Goal: Register for event/course

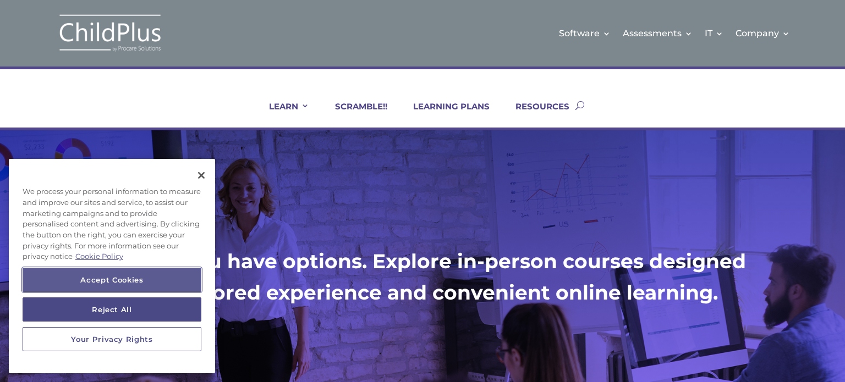
click at [153, 282] on button "Accept Cookies" at bounding box center [112, 280] width 179 height 24
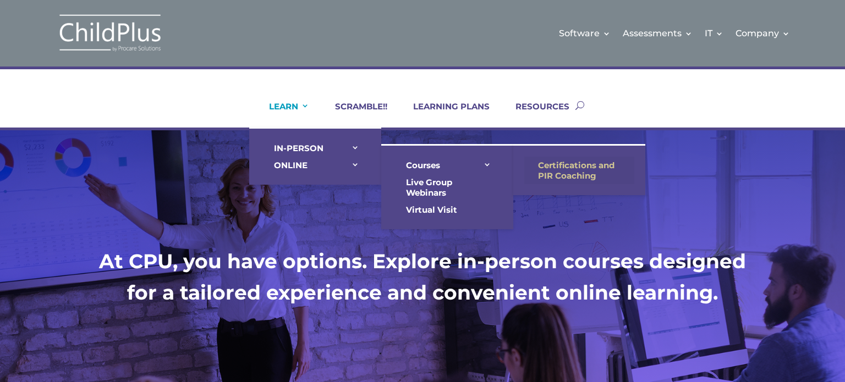
click at [575, 168] on link "Certifications and PIR Coaching" at bounding box center [579, 170] width 110 height 27
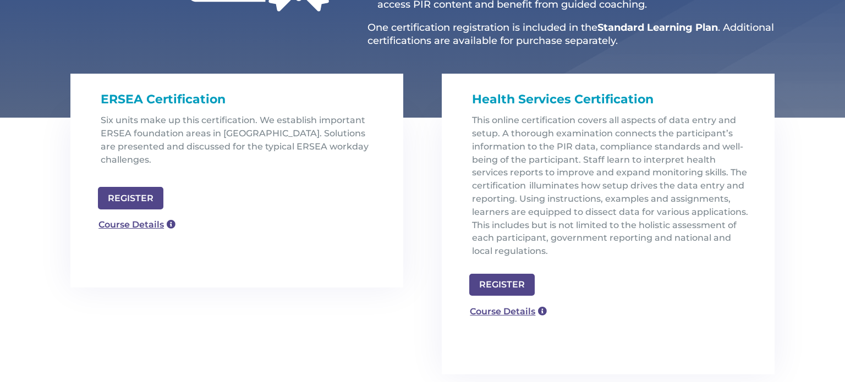
scroll to position [310, 0]
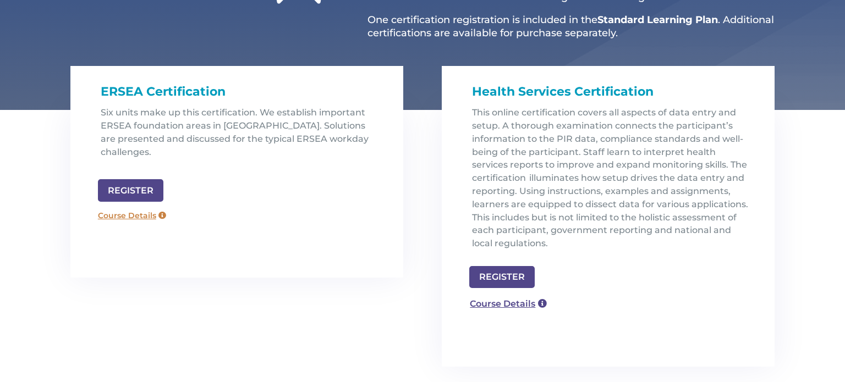
click at [132, 207] on link "Course Details" at bounding box center [131, 216] width 79 height 18
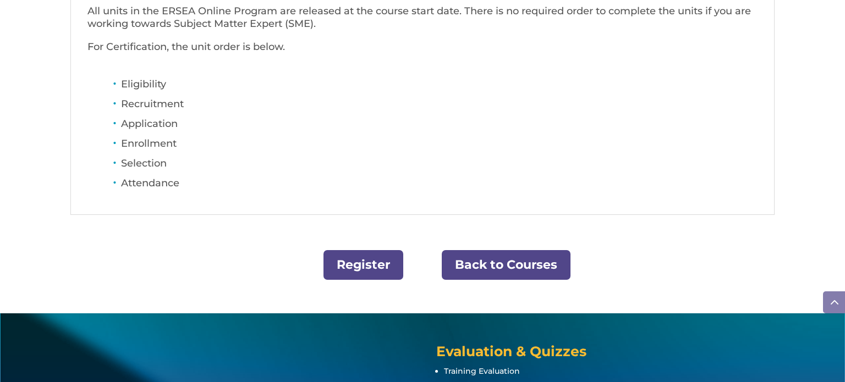
scroll to position [488, 0]
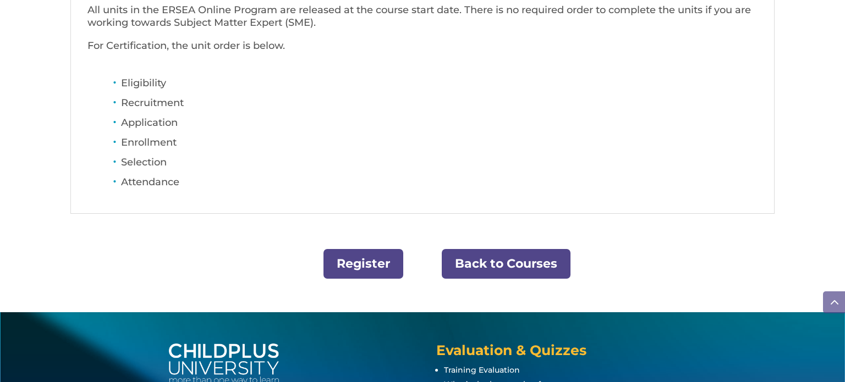
click at [361, 263] on link "Register" at bounding box center [363, 264] width 80 height 30
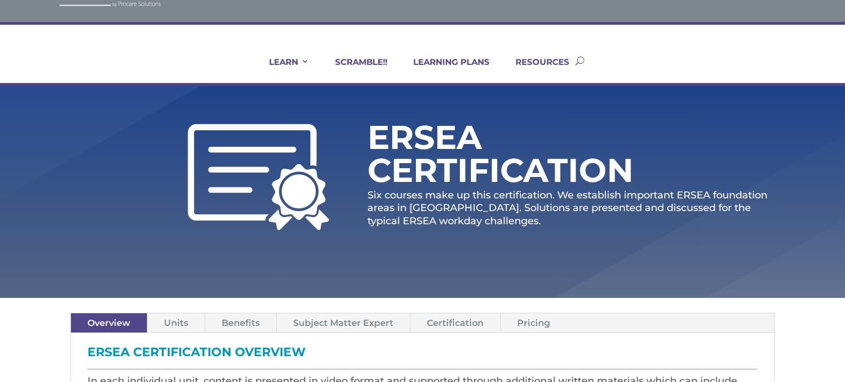
scroll to position [0, 0]
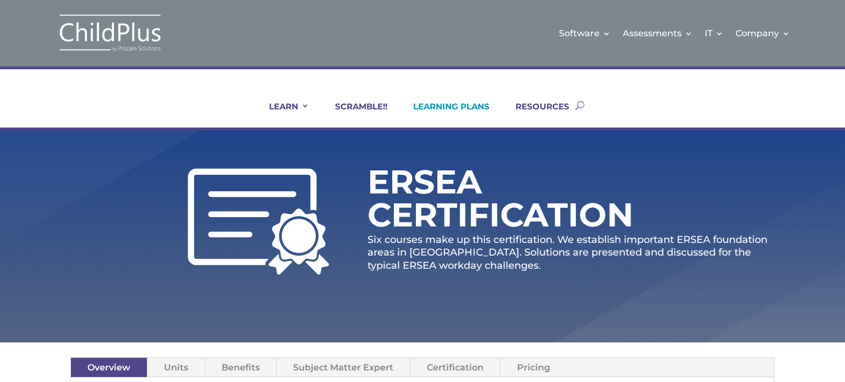
click at [458, 105] on link "LEARNING PLANS" at bounding box center [444, 114] width 90 height 26
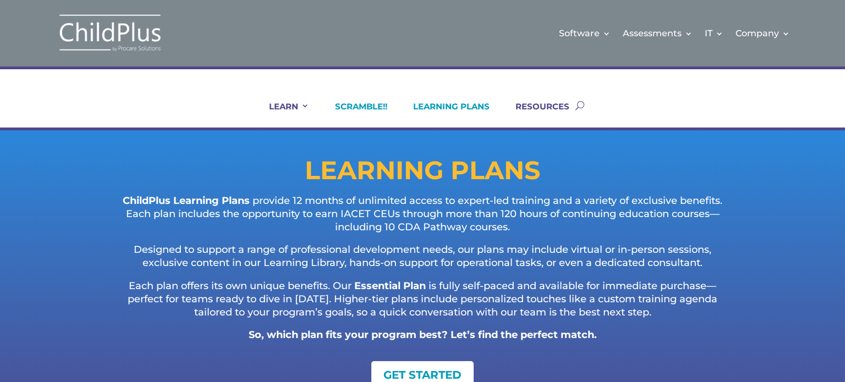
click at [355, 106] on link "SCRAMBLE!!" at bounding box center [354, 114] width 66 height 26
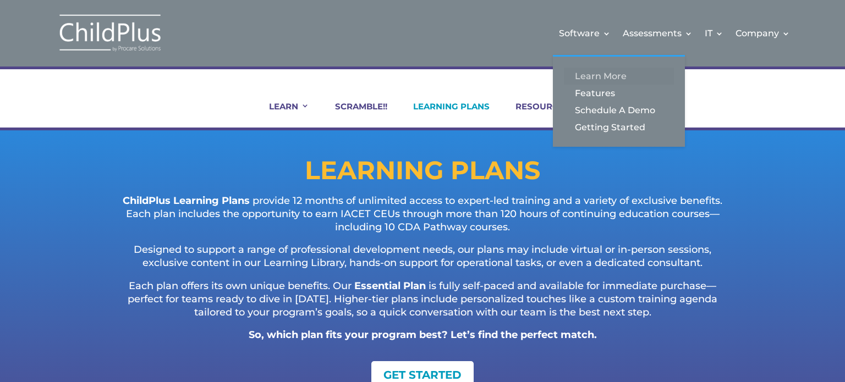
click at [603, 79] on link "Learn More" at bounding box center [619, 76] width 110 height 17
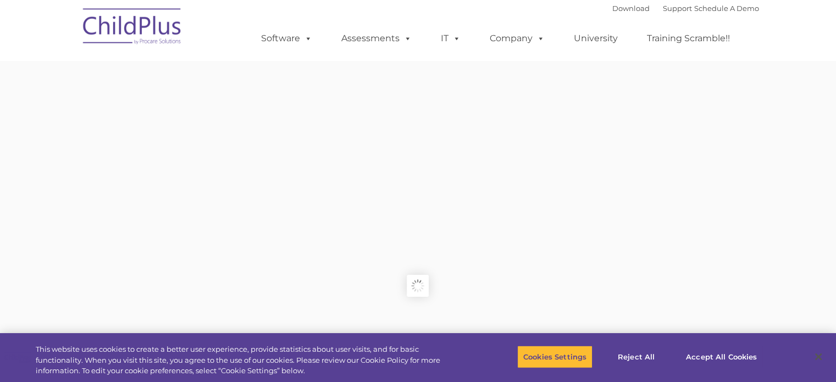
type input ""
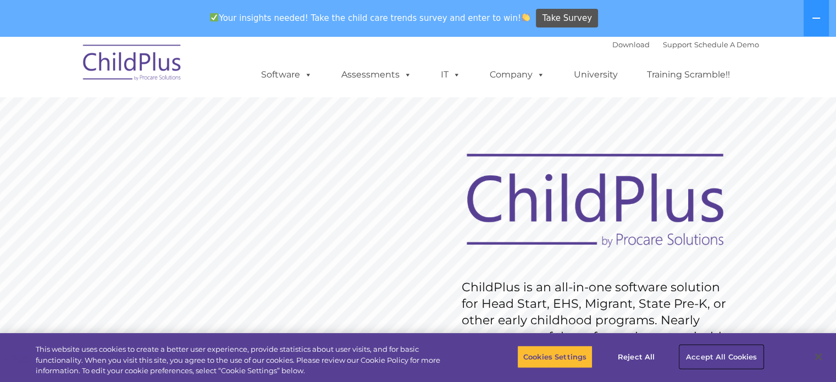
click at [701, 361] on button "Accept All Cookies" at bounding box center [721, 356] width 83 height 23
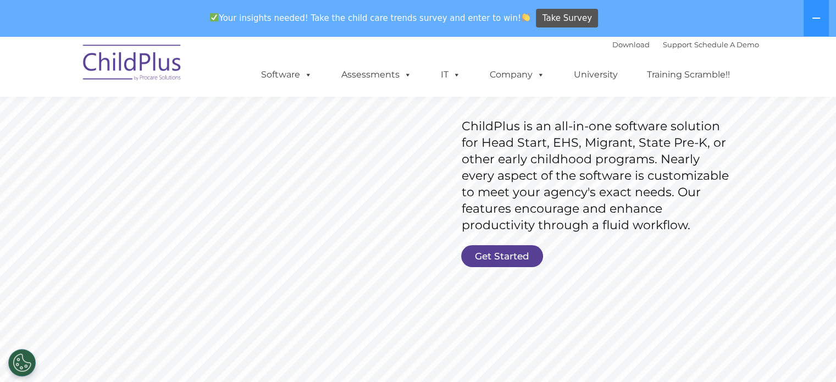
scroll to position [166, 0]
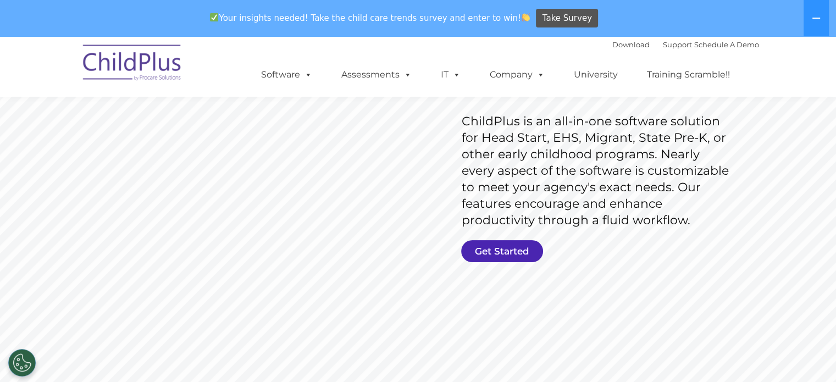
click at [514, 257] on link "Get Started" at bounding box center [502, 251] width 82 height 22
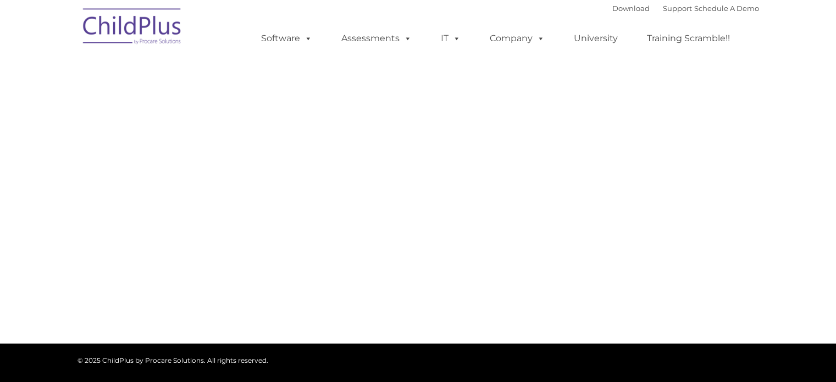
select select "MEDIUM"
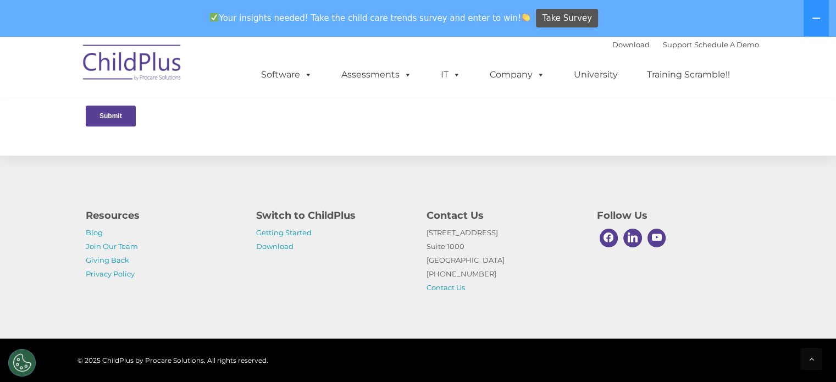
scroll to position [605, 0]
